Goal: Task Accomplishment & Management: Complete application form

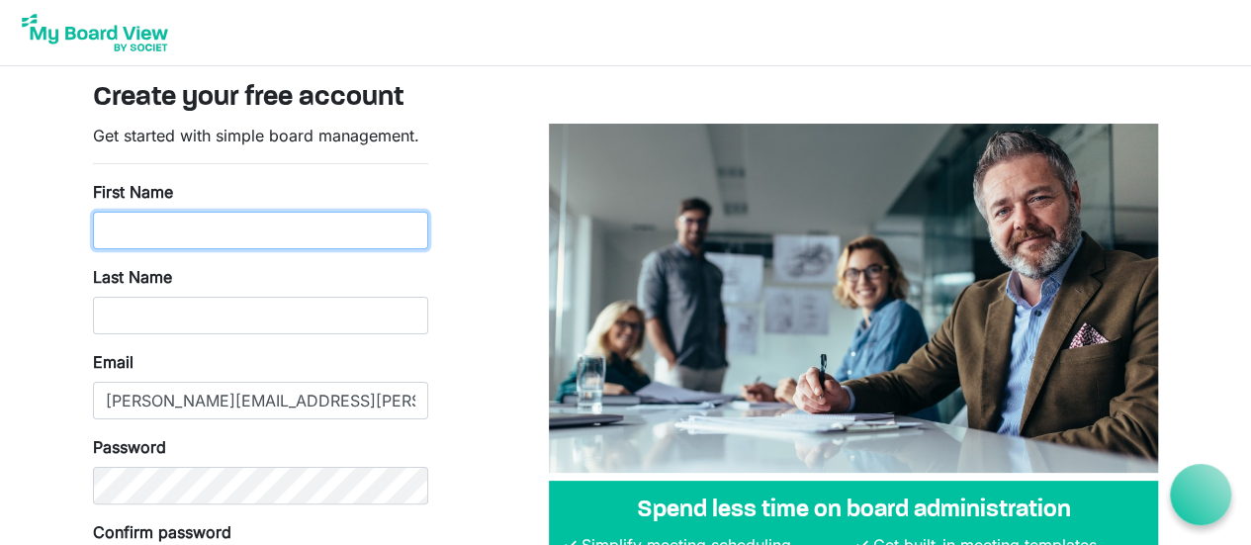
click at [155, 217] on input "First Name" at bounding box center [260, 231] width 335 height 38
type input "[PERSON_NAME]"
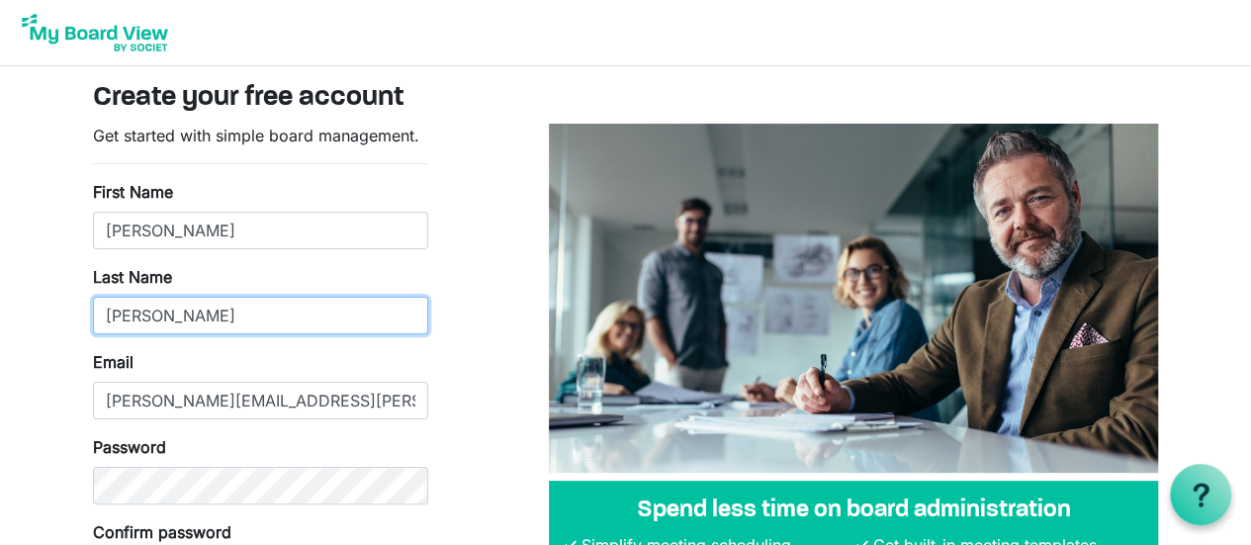
type input "[PERSON_NAME]"
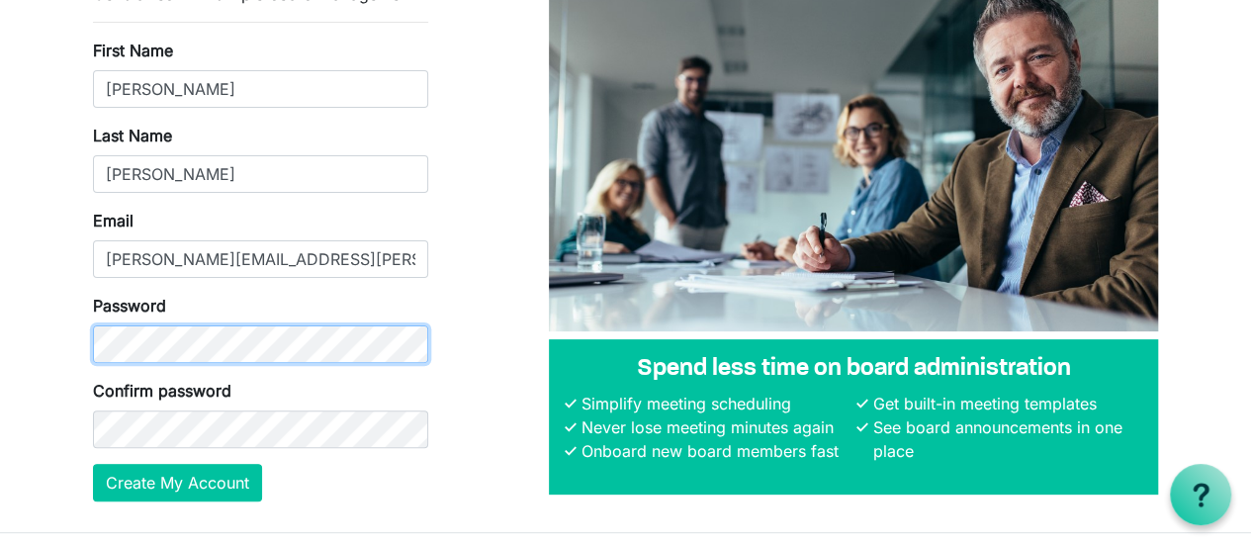
scroll to position [153, 0]
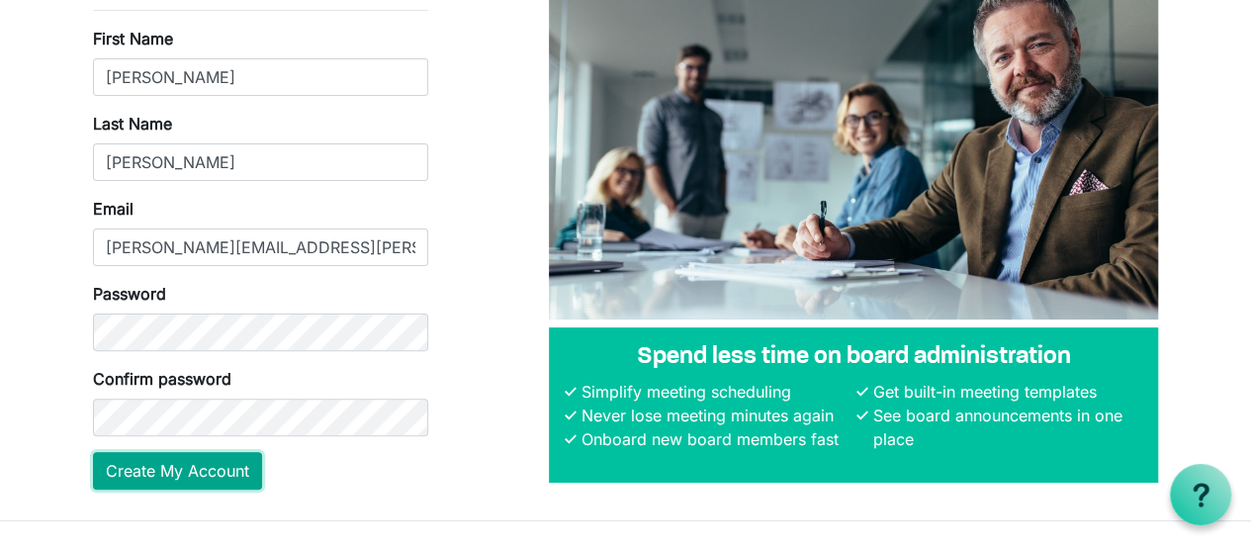
click at [175, 466] on button "Create My Account" at bounding box center [177, 471] width 169 height 38
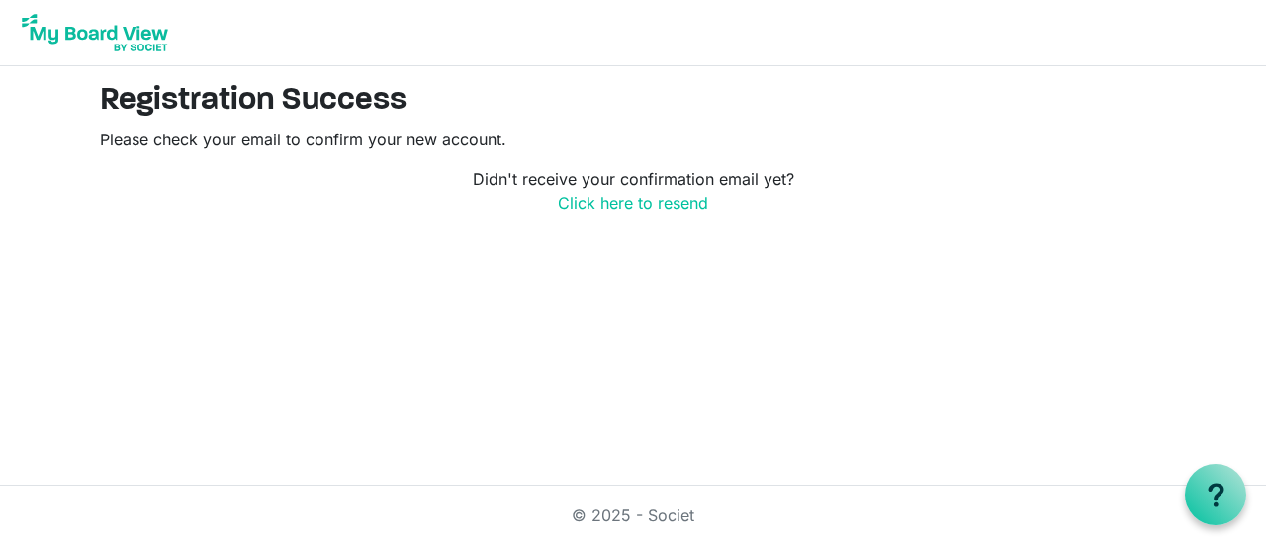
click at [1112, 210] on p "Didn't receive your confirmation email yet? Click here to resend" at bounding box center [633, 190] width 1066 height 47
